Goal: Find specific page/section: Find specific page/section

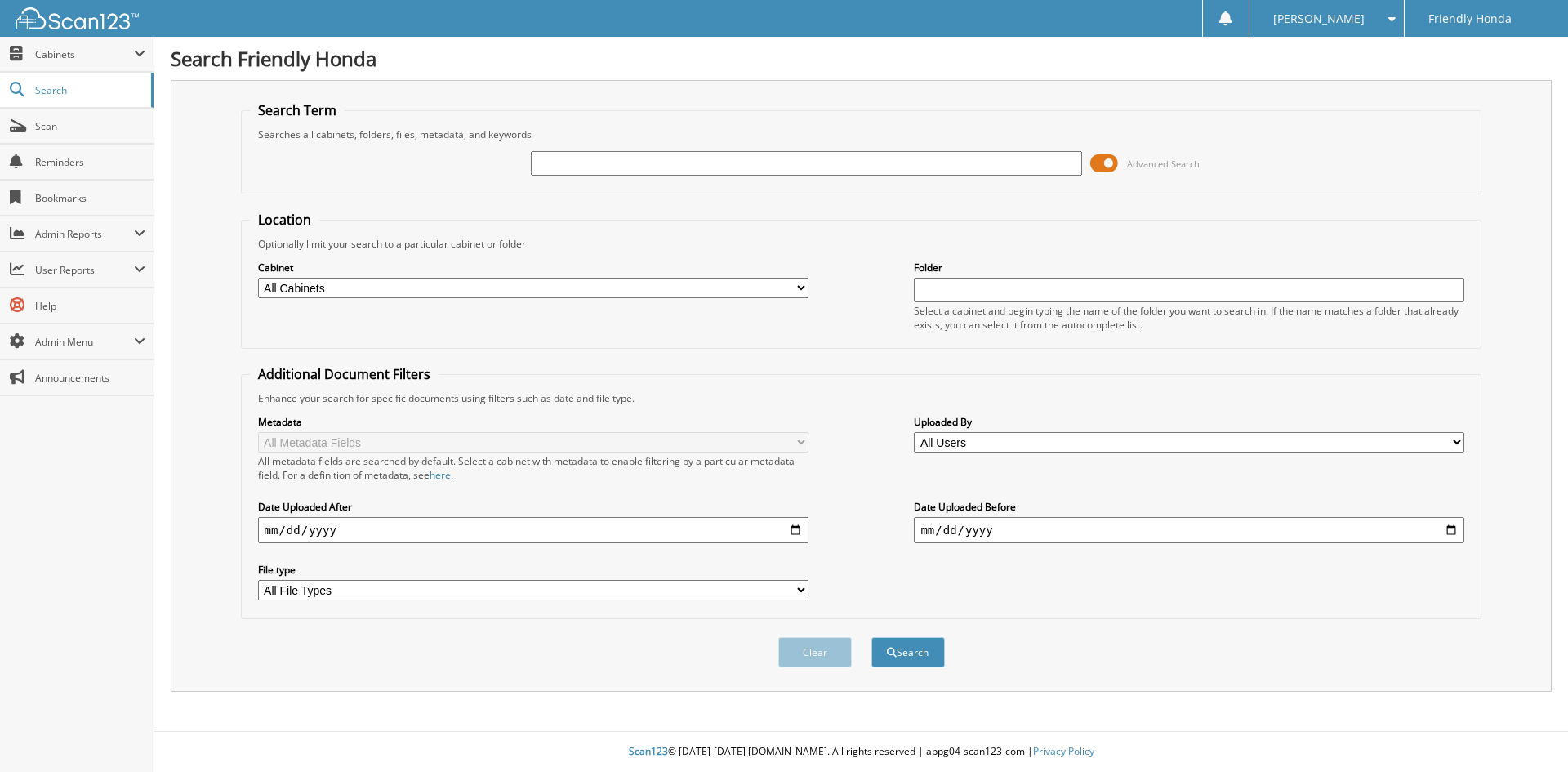
click at [719, 168] on input "text" at bounding box center [806, 163] width 550 height 25
type input "251793"
click at [871, 637] on button "Search" at bounding box center [907, 652] width 74 height 31
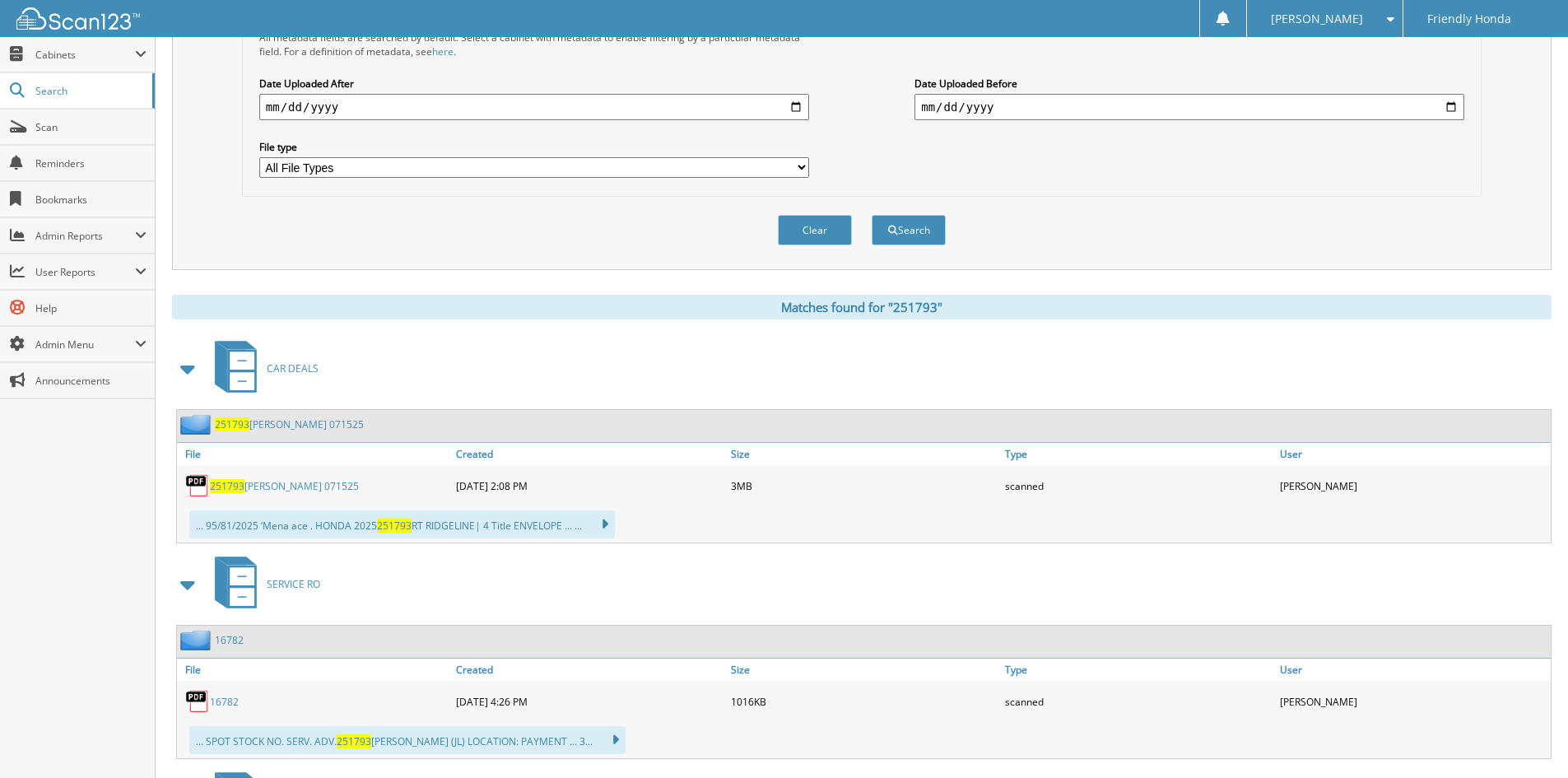
scroll to position [494, 0]
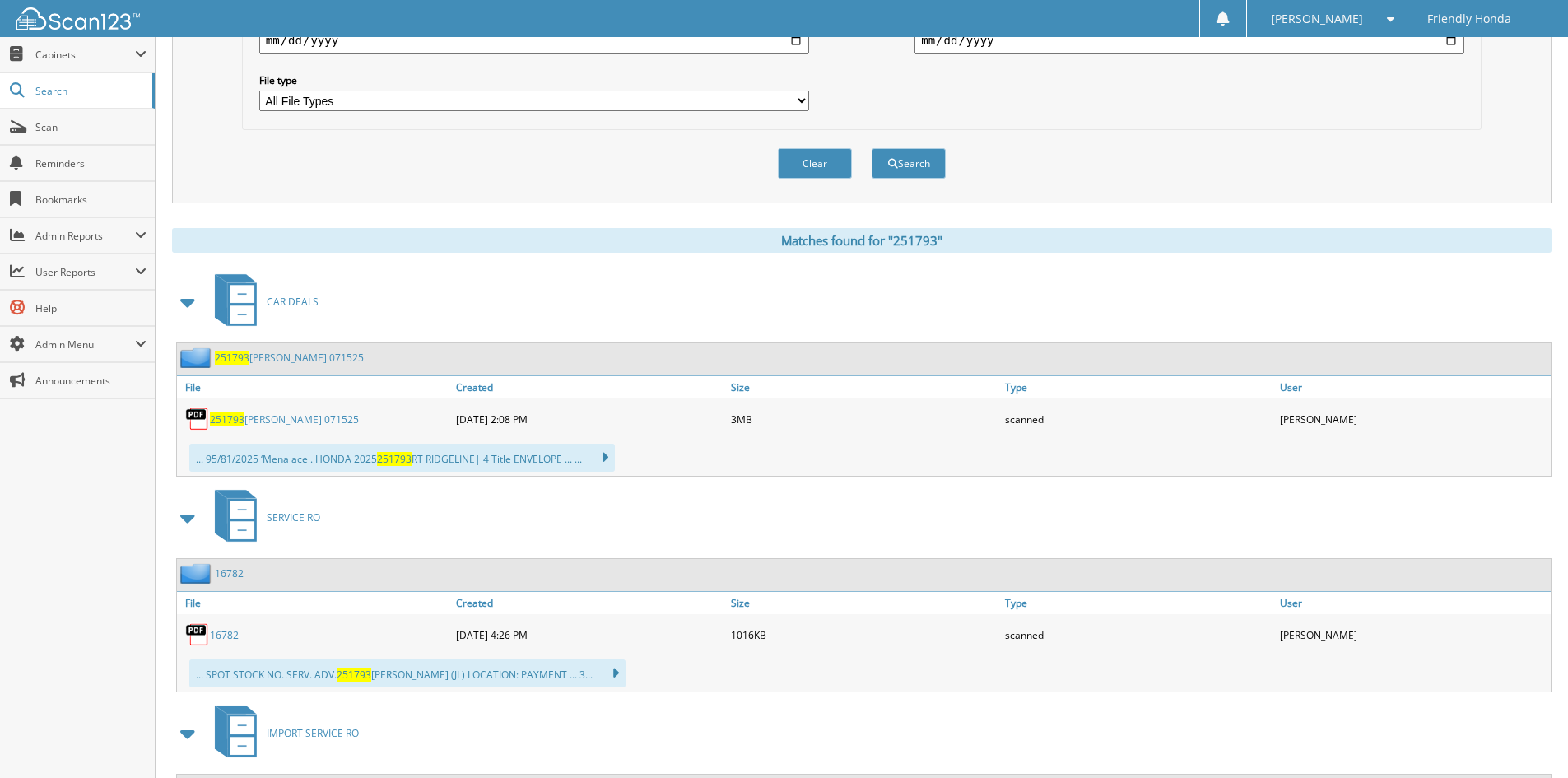
click at [292, 423] on link "251793 [PERSON_NAME] 071525" at bounding box center [285, 419] width 149 height 14
